Goal: Information Seeking & Learning: Learn about a topic

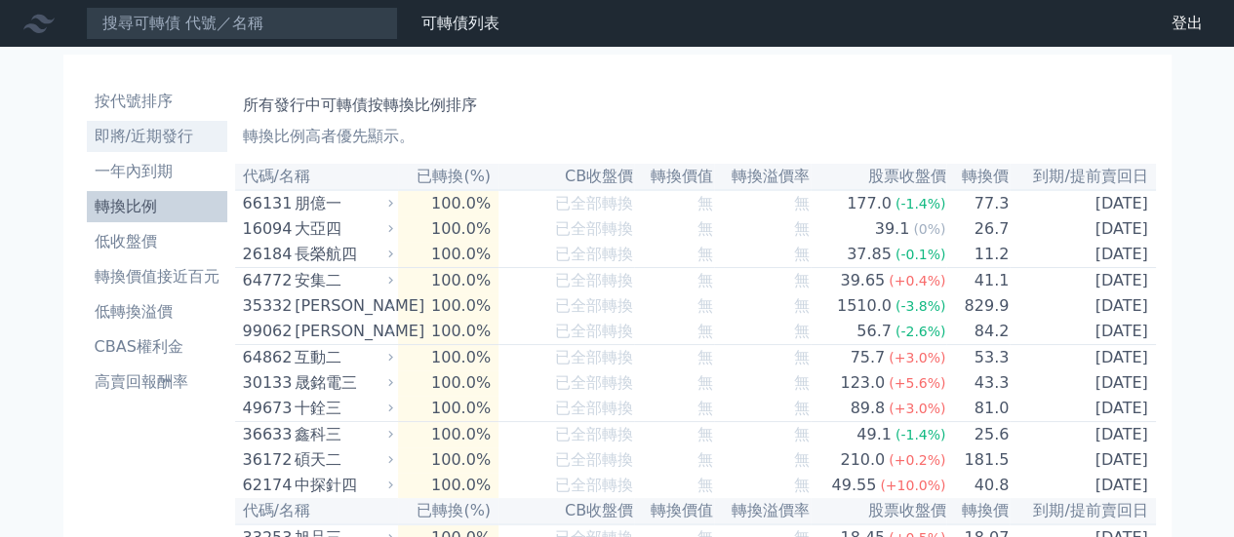
click at [136, 142] on li "即將/近期發行" at bounding box center [157, 136] width 140 height 23
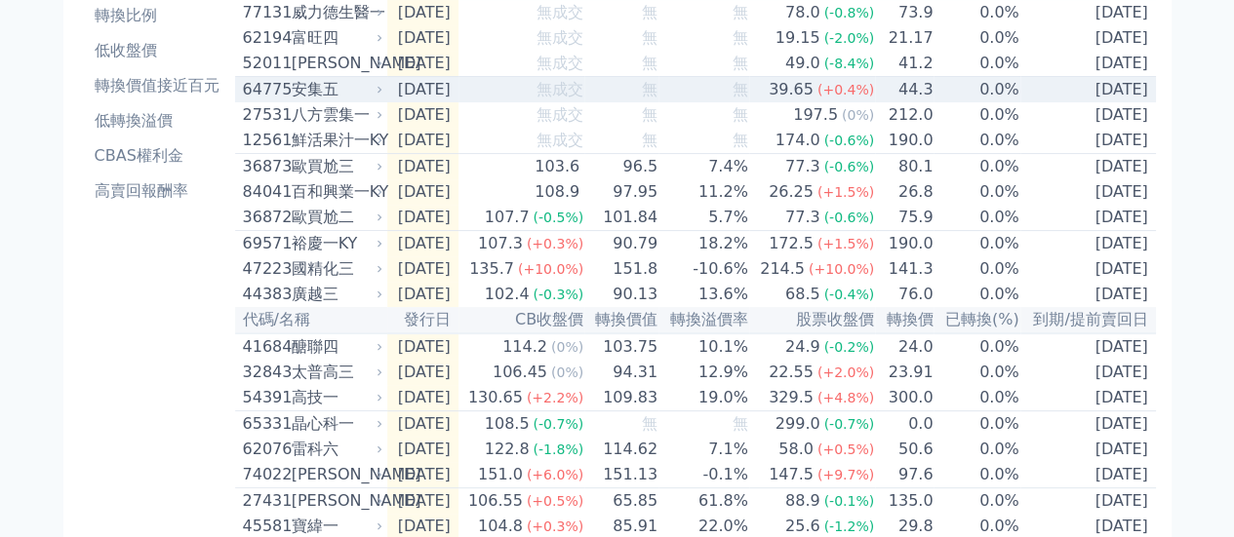
scroll to position [195, 0]
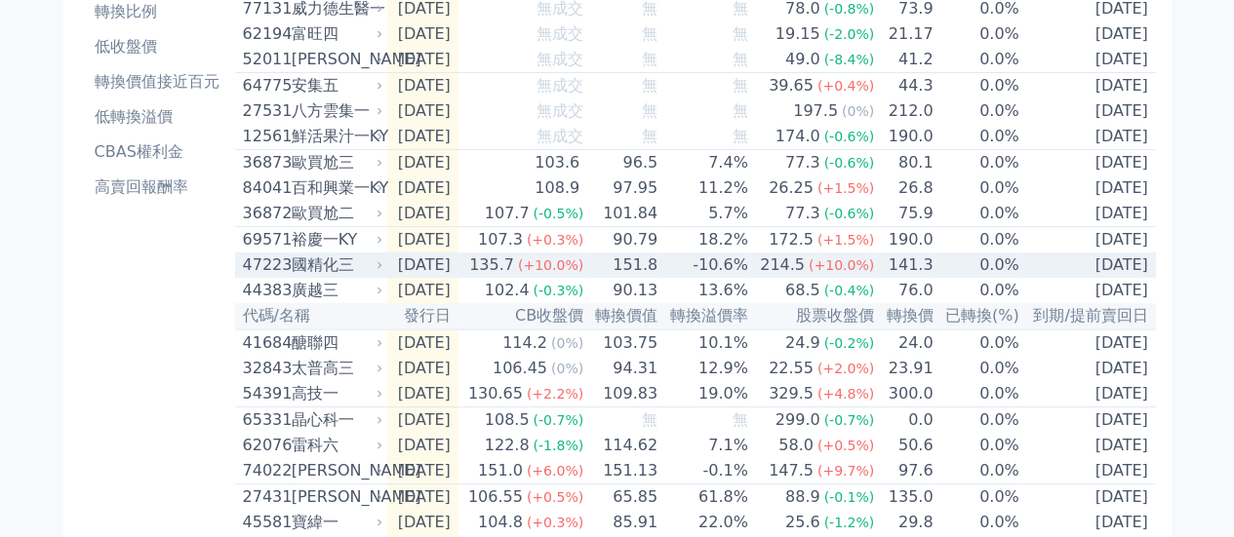
click at [437, 278] on td "[DATE]" at bounding box center [422, 265] width 71 height 25
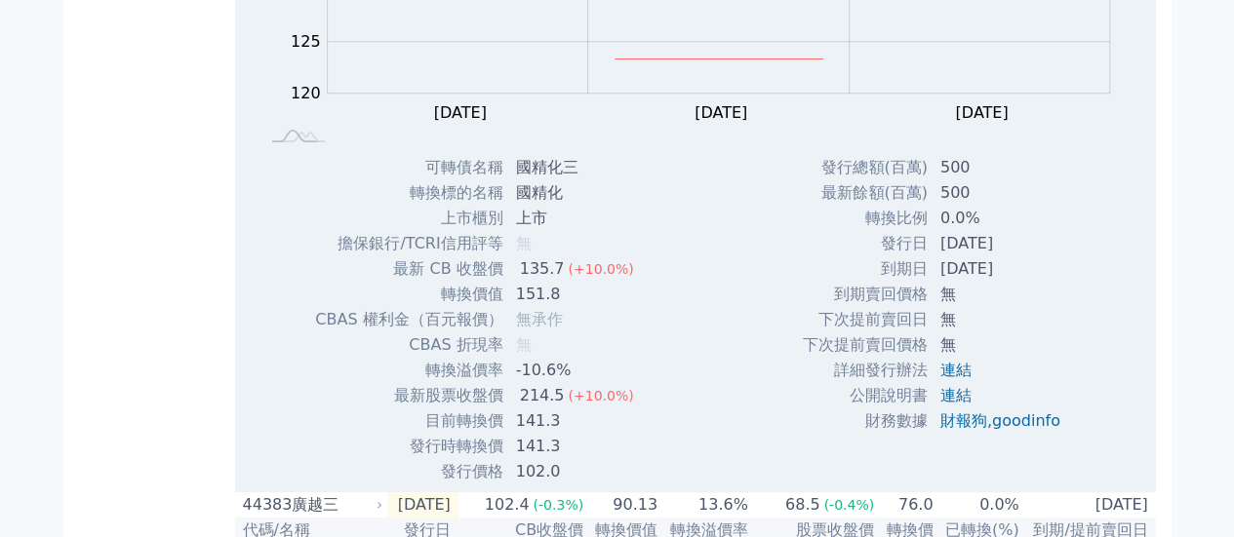
scroll to position [683, 0]
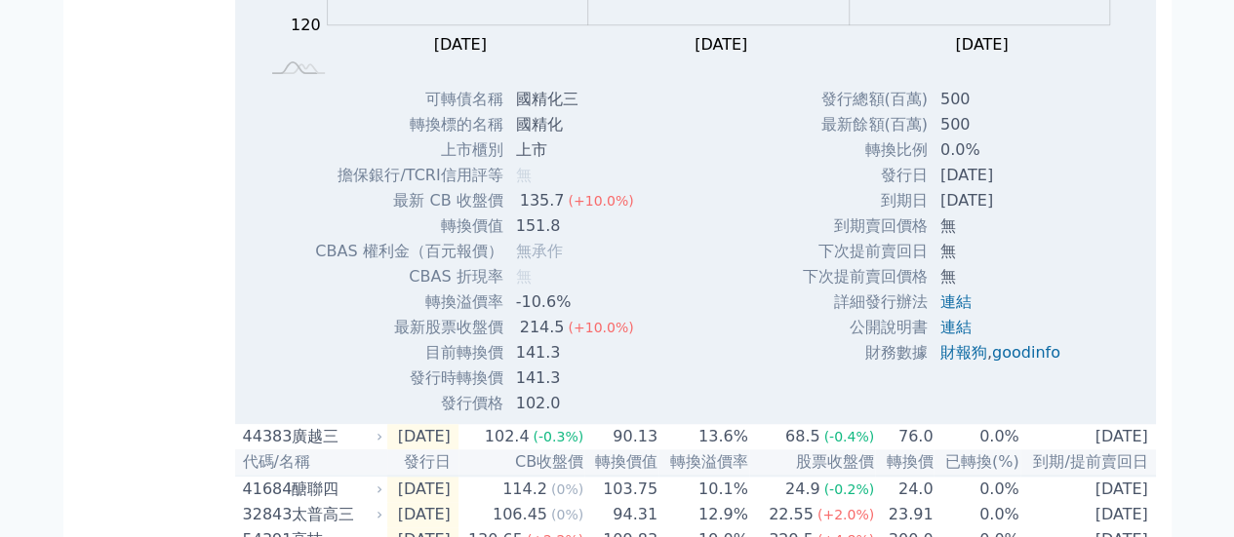
drag, startPoint x: 424, startPoint y: 116, endPoint x: 636, endPoint y: 372, distance: 331.8
click at [636, 372] on div "可轉債名稱 國精化三 轉換標的名稱 國精化 上市櫃別 上市 擔保銀行/TCRI信用評等 無 最新 CB 收盤價 135.7 (+10.0%) 轉換價值" at bounding box center [478, 252] width 375 height 330
copy table
click at [704, 276] on div "Zoom Out 122 118 120 122 124 145 140 130 135 125 115 110 L [DATE] Oct [DATE] Oc…" at bounding box center [695, 103] width 921 height 626
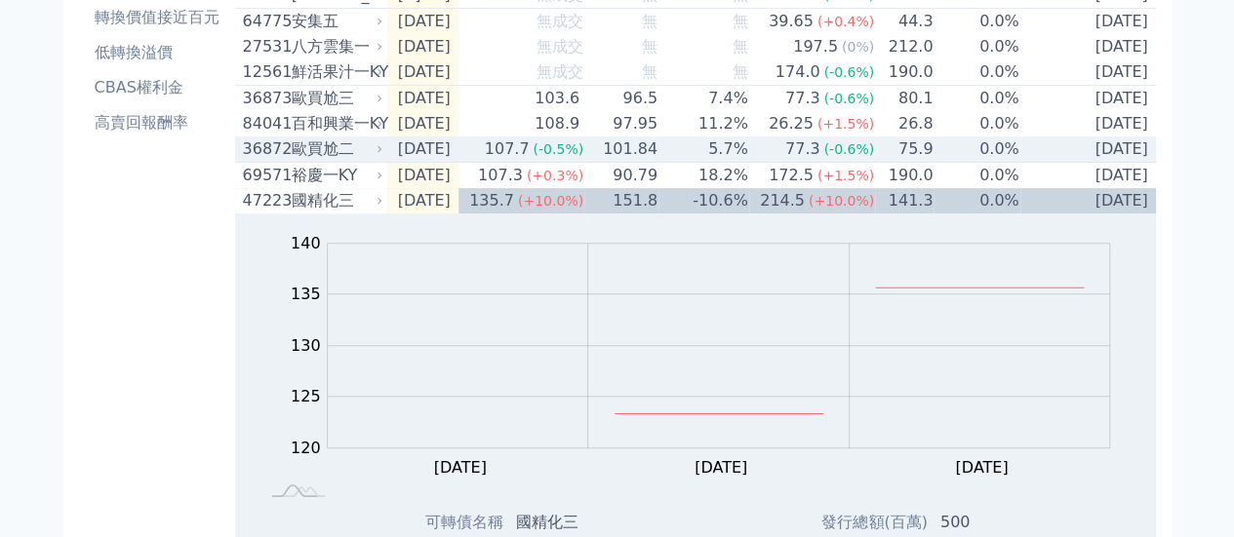
scroll to position [195, 0]
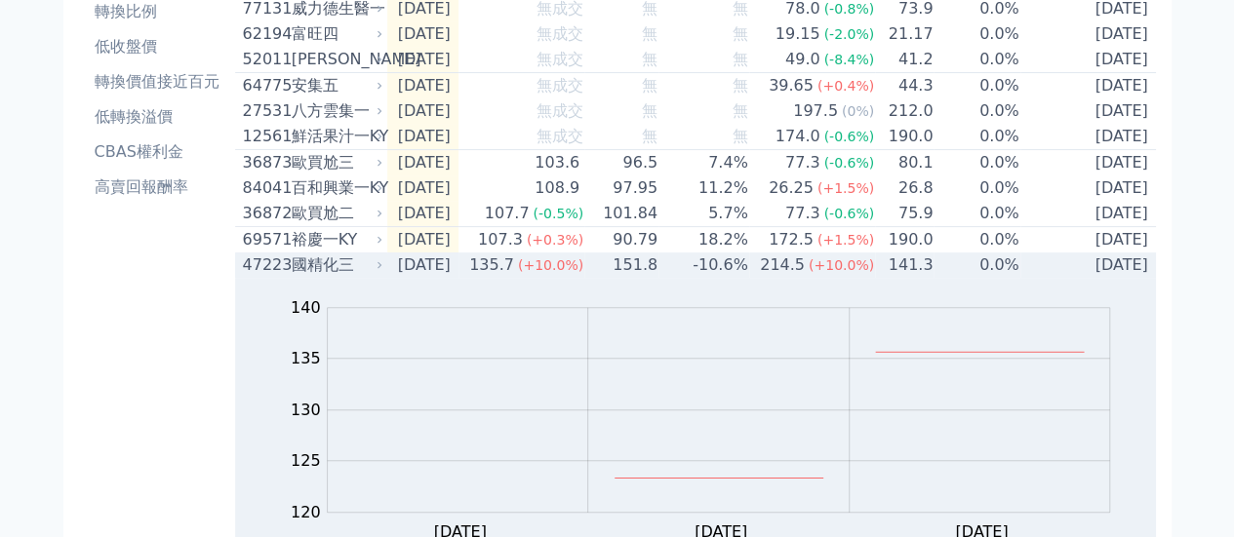
click at [315, 277] on div "國精化三" at bounding box center [336, 265] width 88 height 23
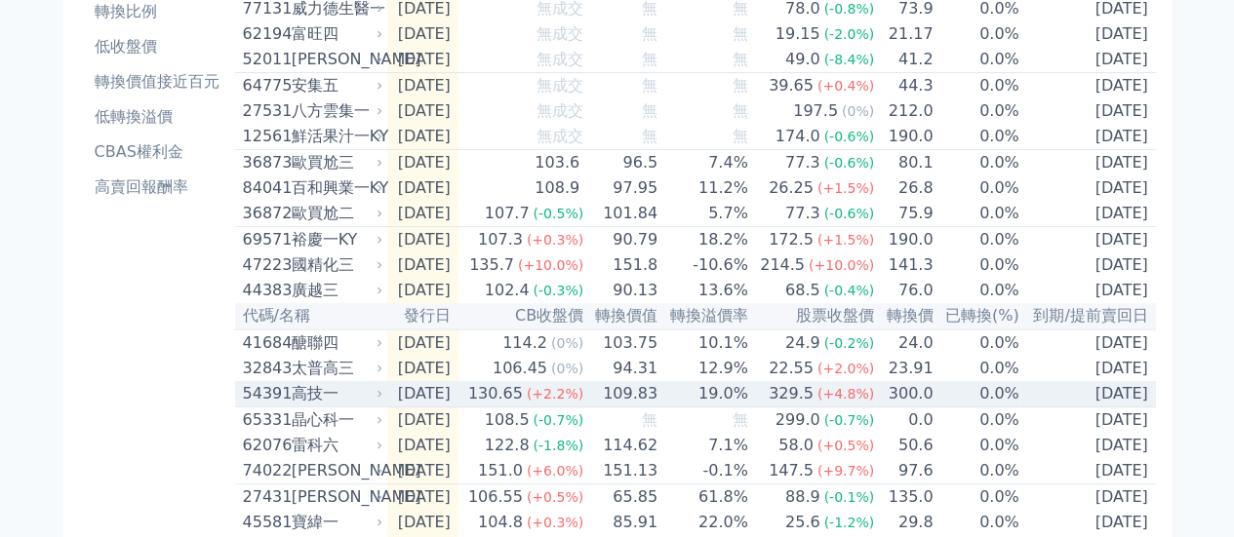
click at [317, 406] on div "高技一" at bounding box center [336, 393] width 88 height 23
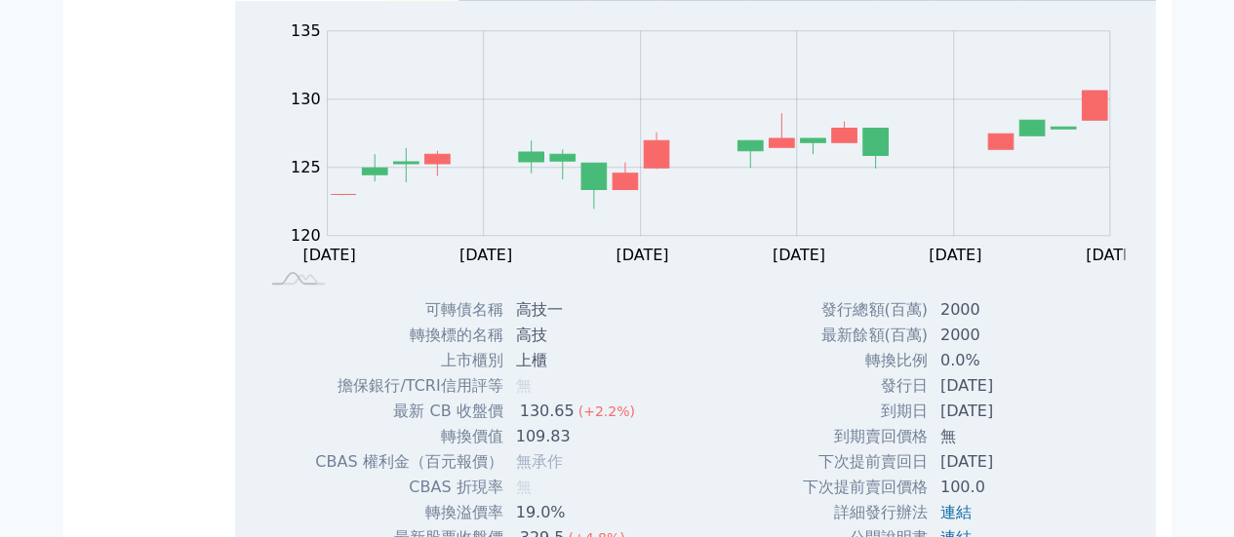
scroll to position [780, 0]
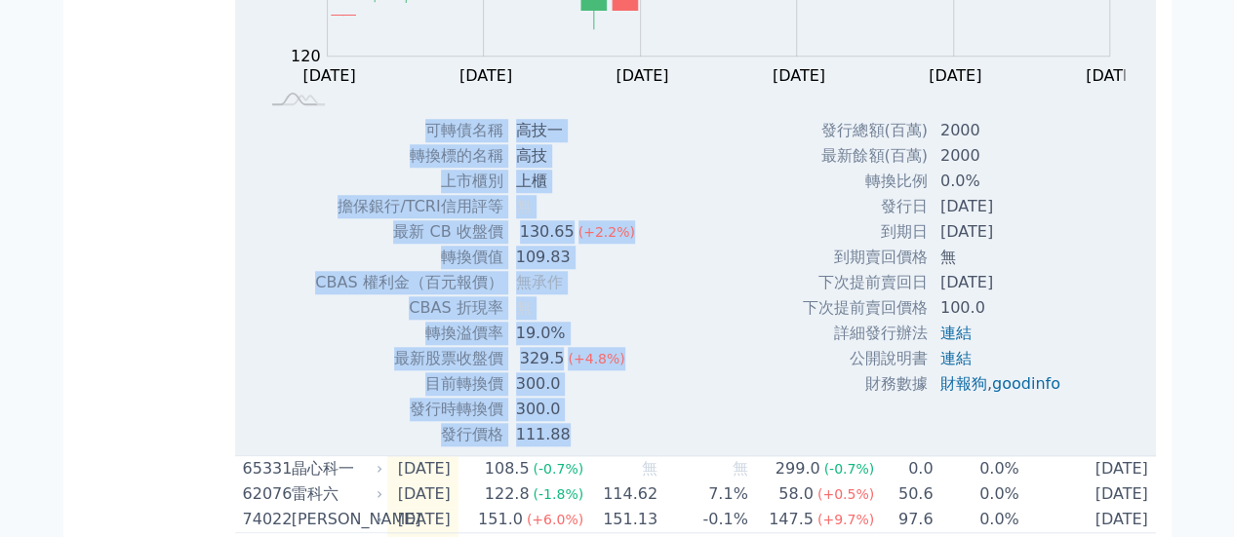
drag, startPoint x: 424, startPoint y: 161, endPoint x: 596, endPoint y: 467, distance: 351.1
click at [596, 448] on tbody "可轉債名稱 高技一 轉換標的名稱 高技 上市櫃別 上櫃 擔保銀行/TCRI信用評等 無 最新 CB 收盤價 130.65 (+2.2%) 無" at bounding box center [482, 283] width 337 height 330
copy tbody "lorem ips dolors am cons ad elit/SEDDoeiu t in UT lab 830.33 (+0.9%) etdo 732.7…"
